Goal: Navigation & Orientation: Find specific page/section

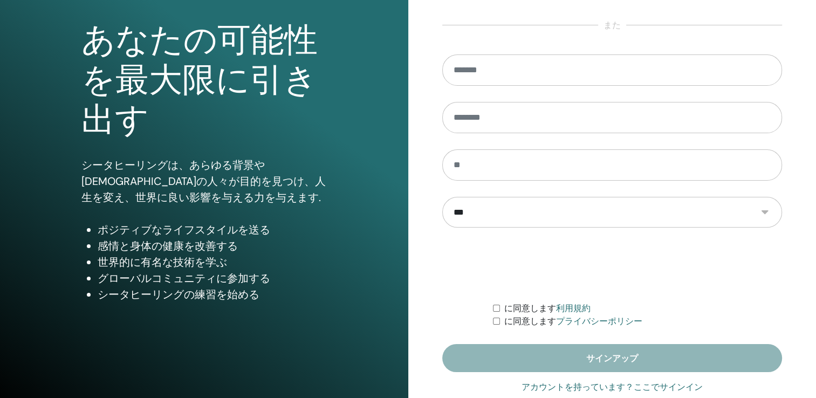
scroll to position [119, 0]
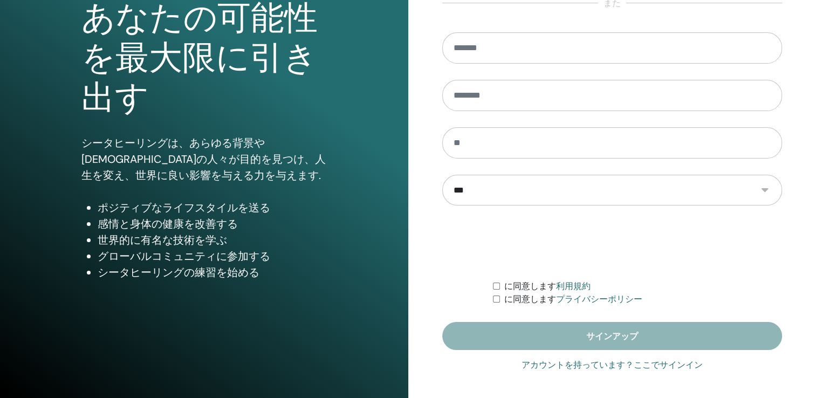
type input "**********"
click at [637, 364] on link "アカウントを持っています？ここでサインイン" at bounding box center [612, 365] width 181 height 13
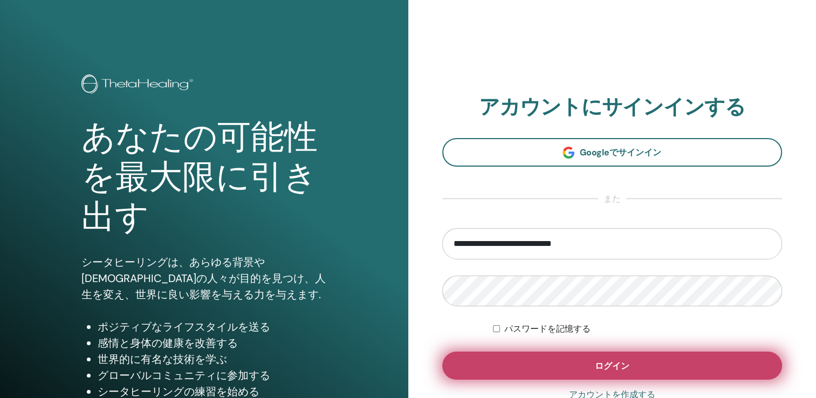
click at [632, 364] on button "ログイン" at bounding box center [612, 366] width 341 height 28
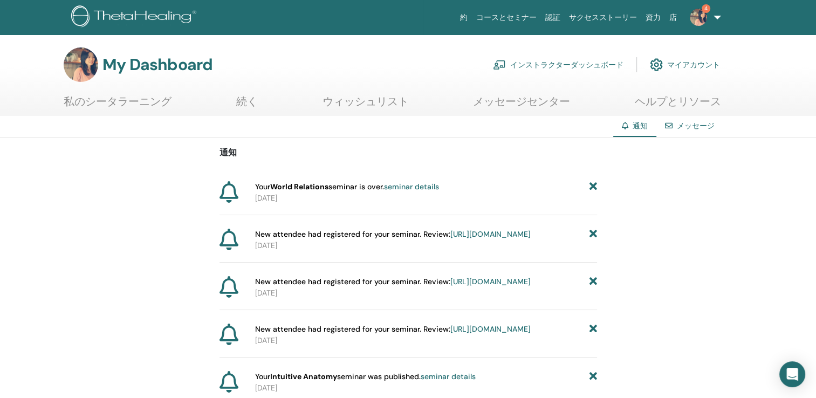
click at [559, 64] on link "インストラクターダッシュボード" at bounding box center [558, 65] width 131 height 24
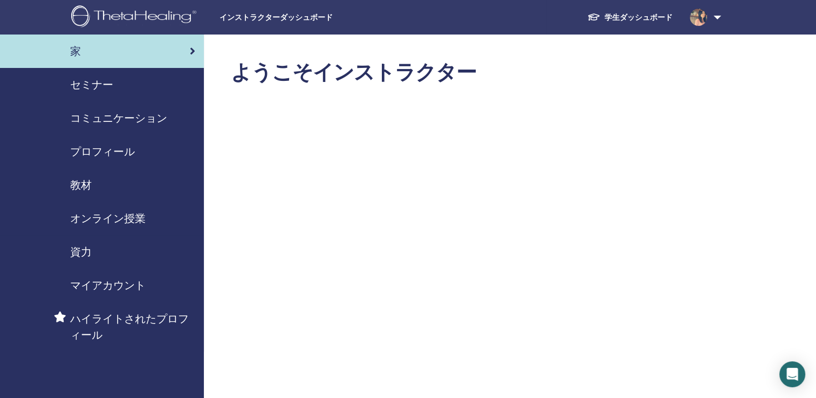
click at [98, 88] on span "セミナー" at bounding box center [91, 85] width 43 height 16
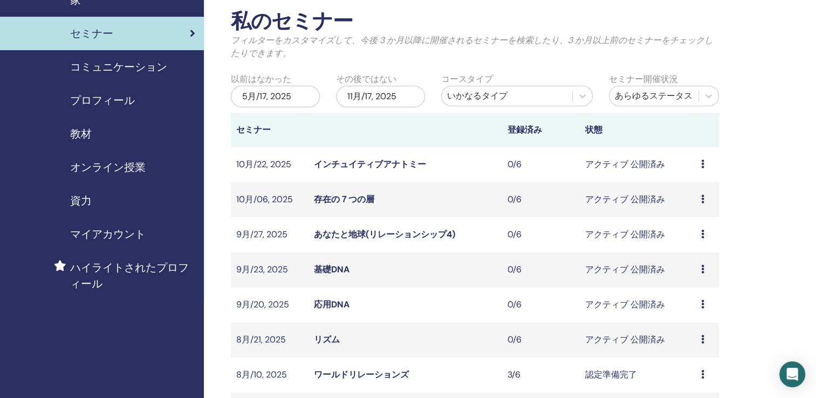
scroll to position [162, 0]
